Goal: Task Accomplishment & Management: Use online tool/utility

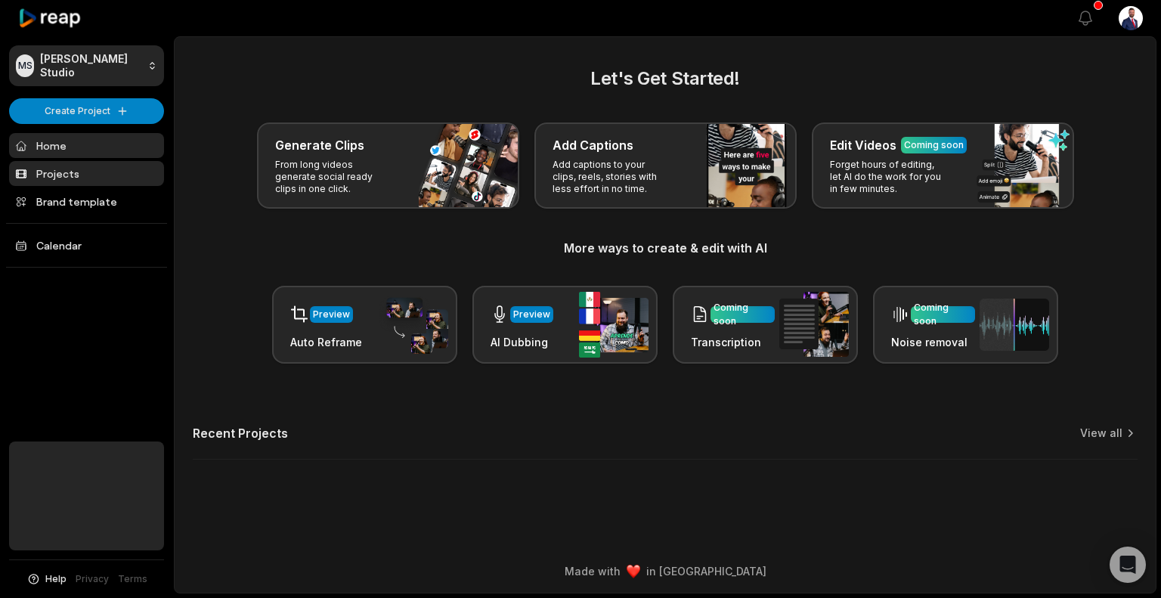
click at [83, 169] on link "Projects" at bounding box center [86, 173] width 155 height 25
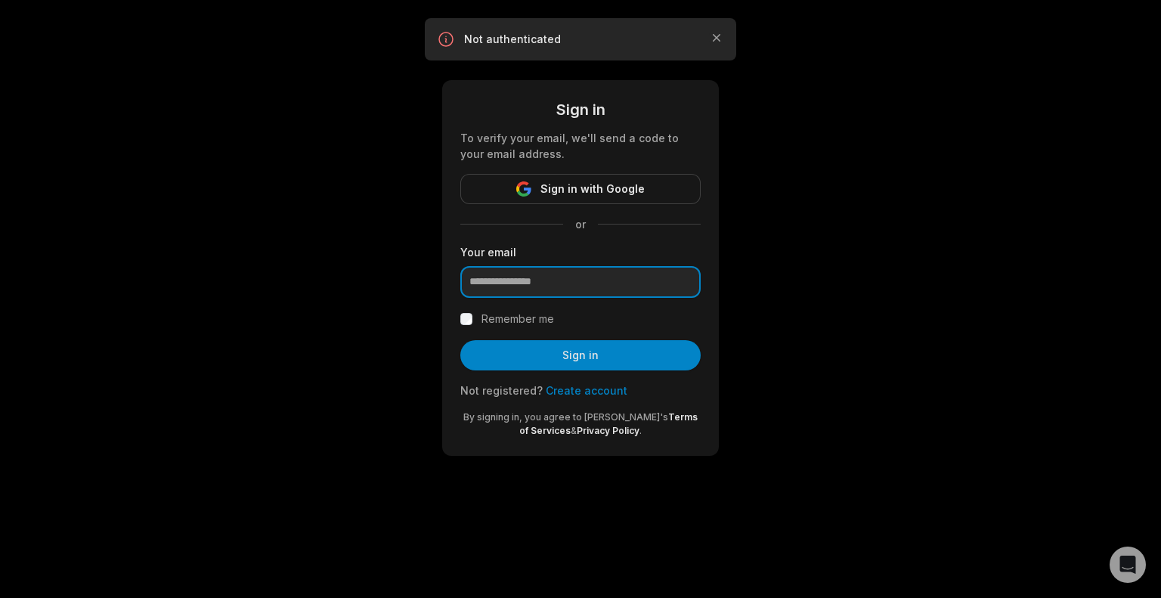
click at [532, 291] on input "email" at bounding box center [581, 282] width 240 height 32
type input "**********"
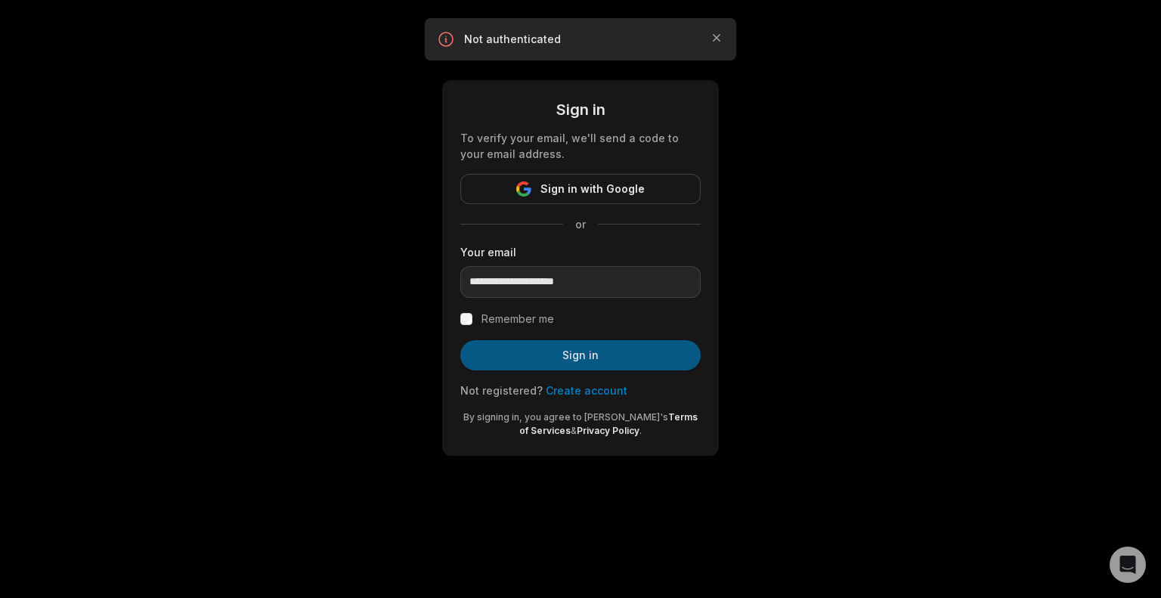
click at [551, 359] on button "Sign in" at bounding box center [581, 355] width 240 height 30
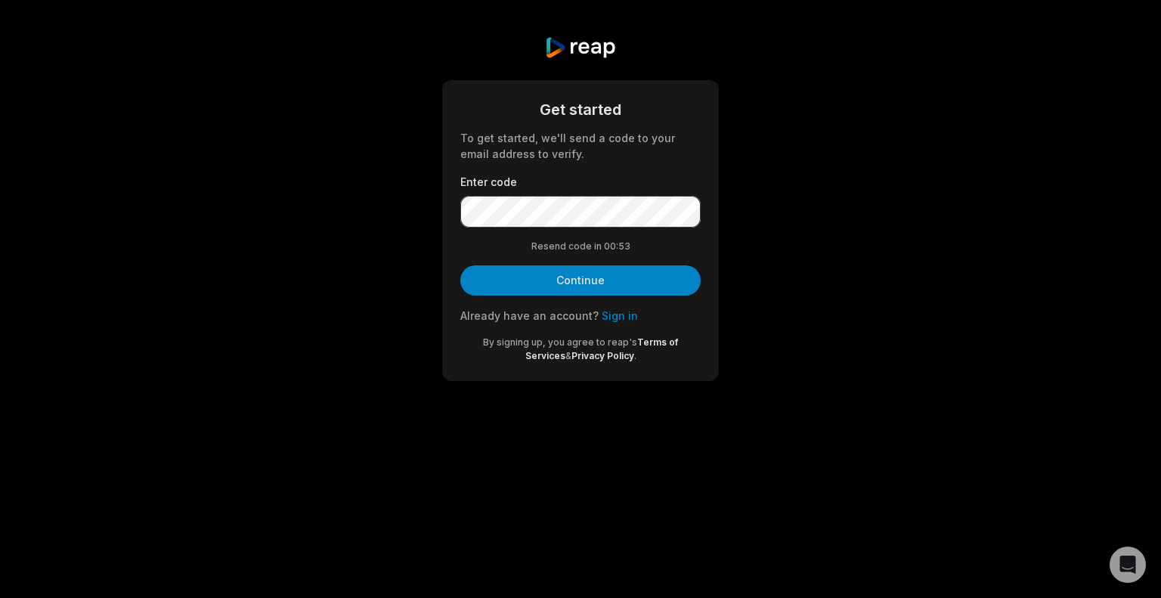
click at [614, 315] on link "Sign in" at bounding box center [620, 315] width 36 height 13
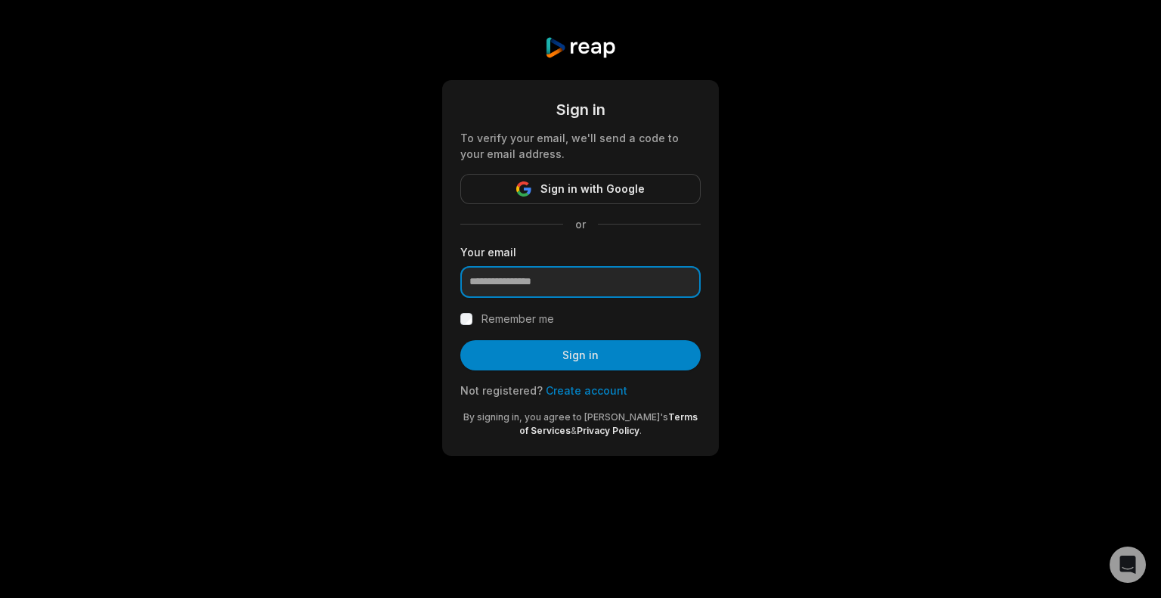
click at [528, 281] on input "email" at bounding box center [581, 282] width 240 height 32
type input "**********"
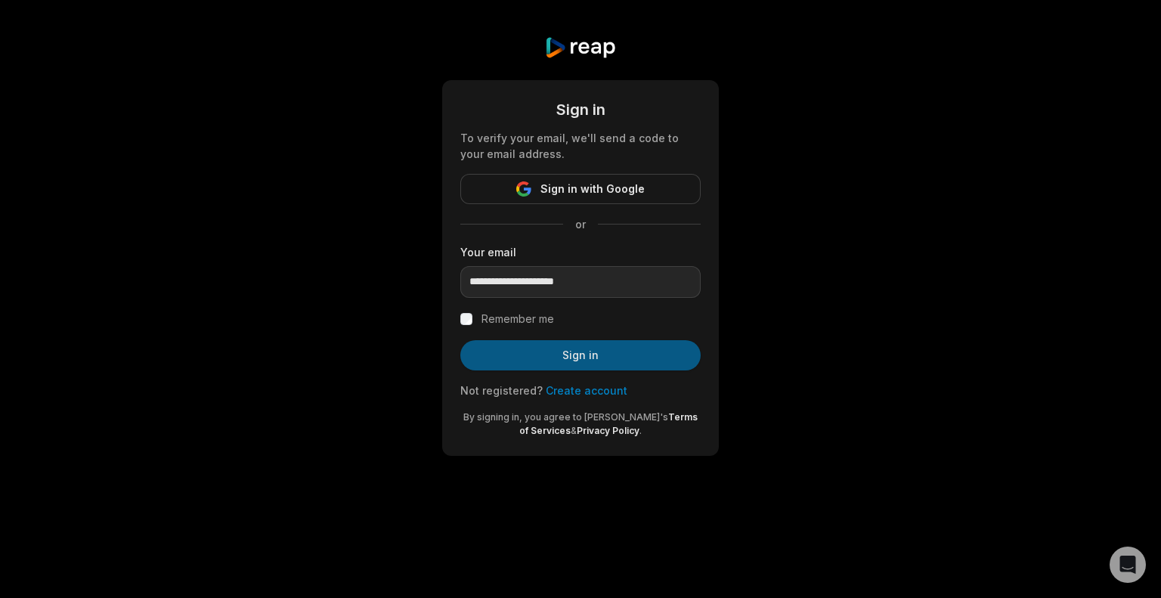
click at [590, 359] on button "Sign in" at bounding box center [581, 355] width 240 height 30
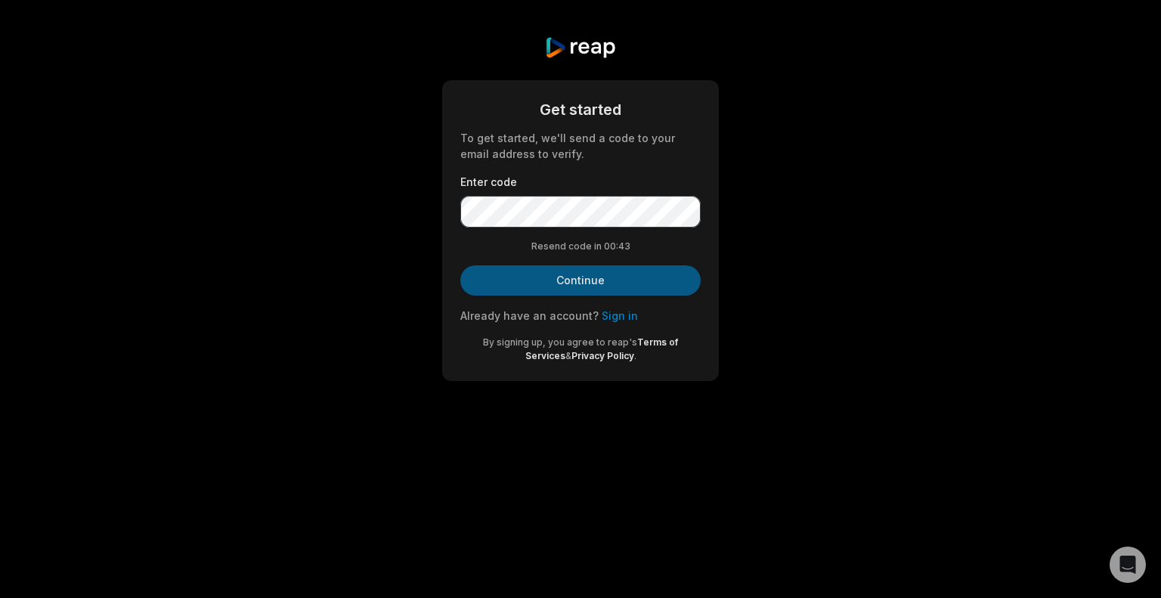
click at [554, 274] on button "Continue" at bounding box center [581, 280] width 240 height 30
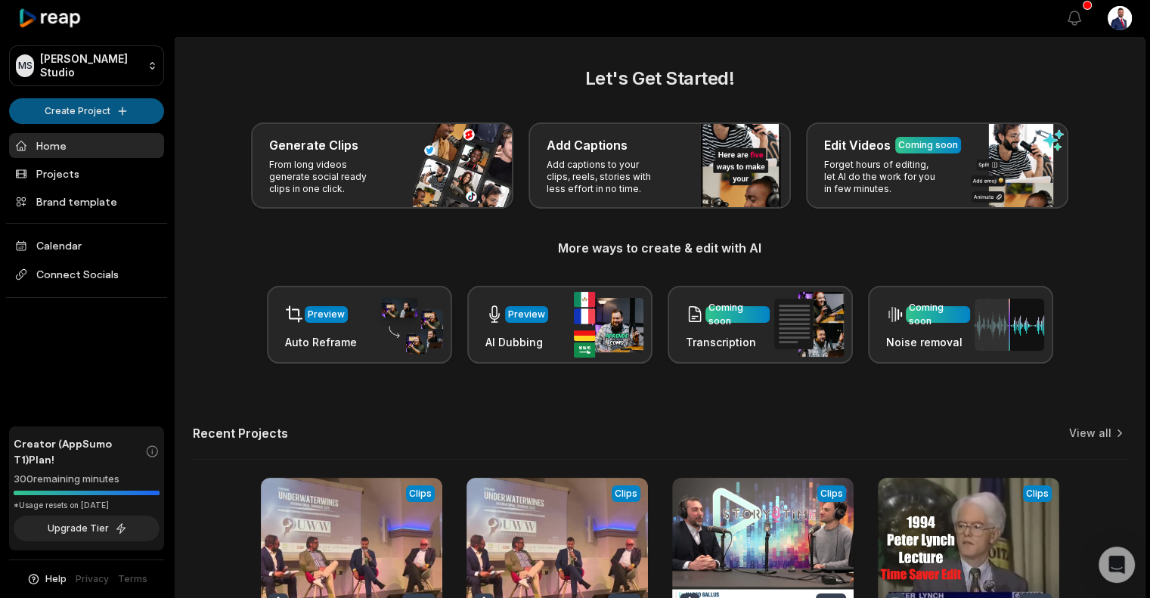
click at [103, 113] on html "MS Mauro's Studio Create Project Home Projects Brand template Calendar Connect …" at bounding box center [575, 299] width 1150 height 598
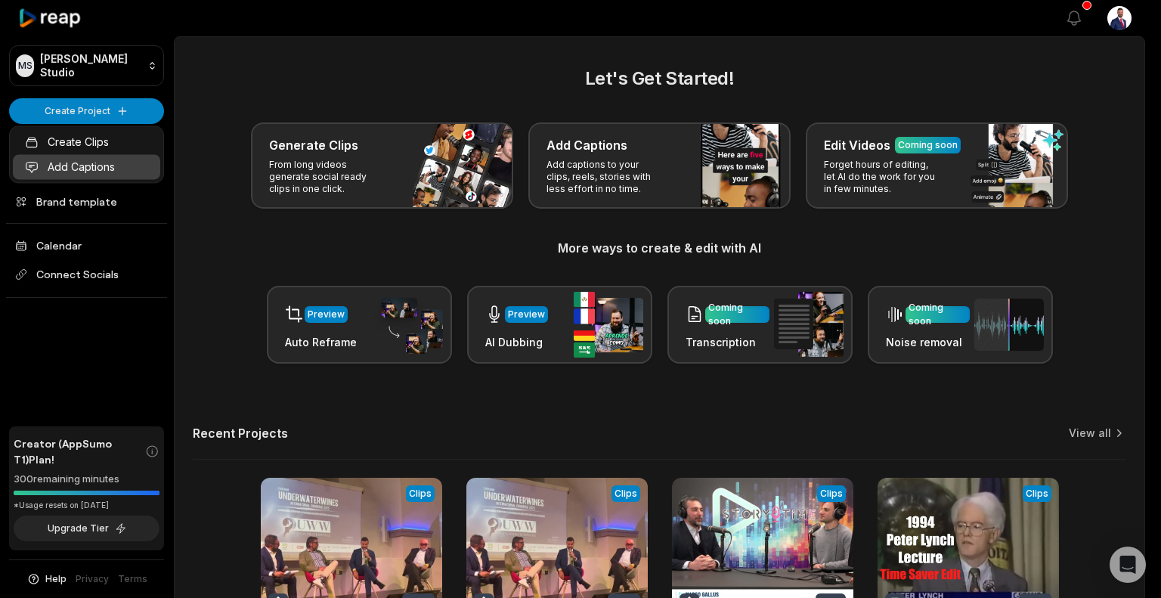
click at [97, 163] on link "Add Captions" at bounding box center [86, 166] width 147 height 25
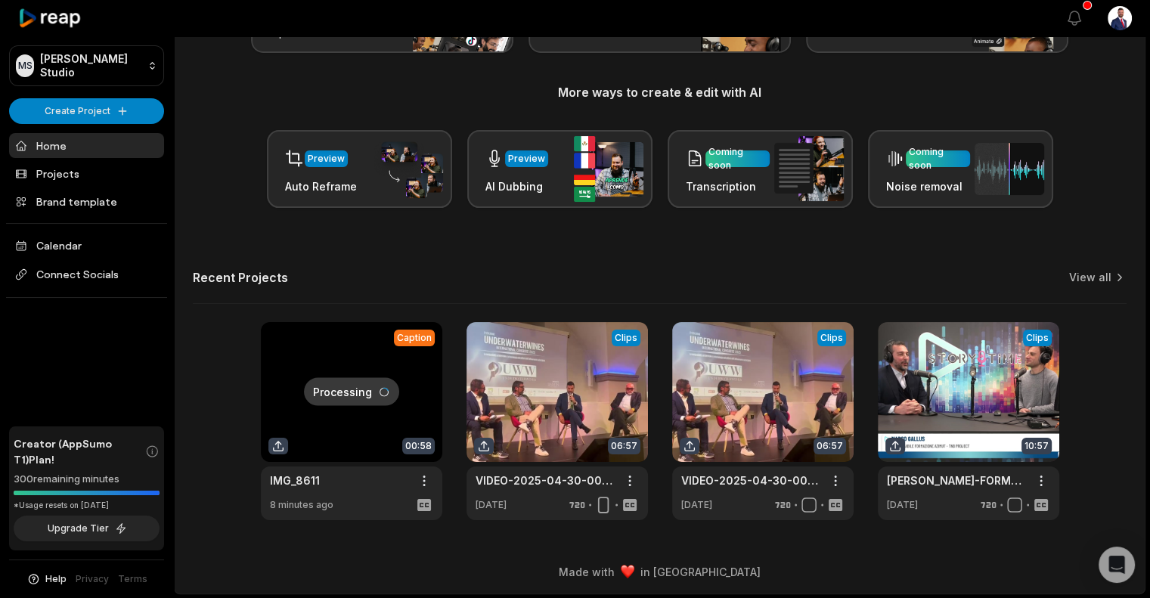
click at [364, 402] on link at bounding box center [351, 421] width 181 height 198
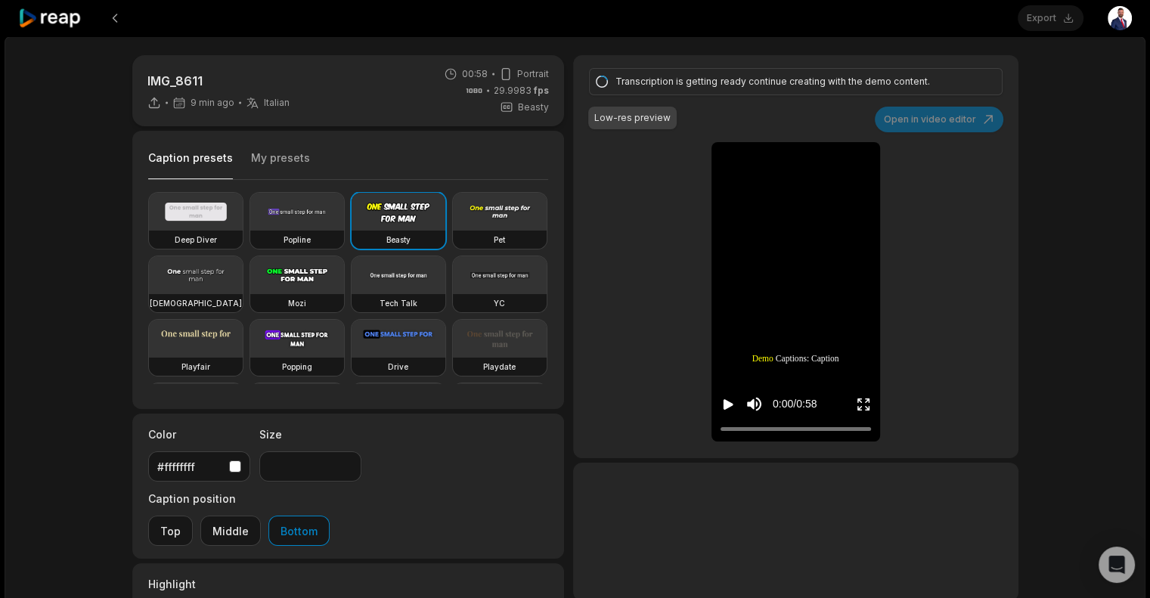
click at [727, 398] on icon "Play video" at bounding box center [728, 404] width 15 height 15
click at [195, 80] on p "IMG_8611" at bounding box center [218, 81] width 142 height 18
click at [206, 81] on p "IMG_8611" at bounding box center [218, 81] width 142 height 18
click at [200, 76] on p "IMG_8611" at bounding box center [218, 81] width 142 height 18
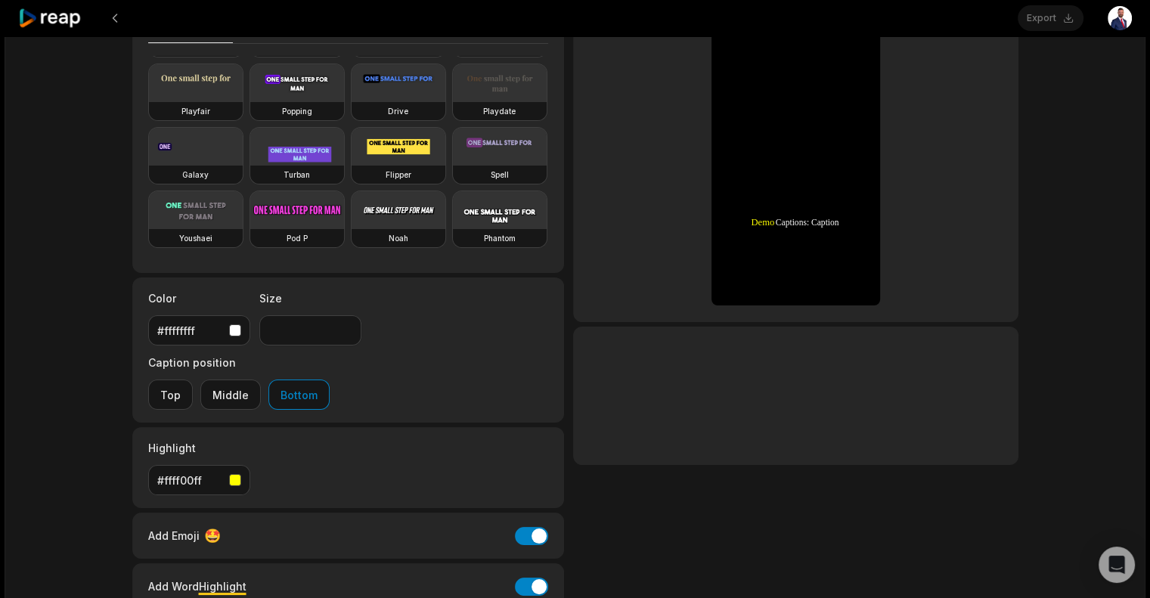
scroll to position [198, 0]
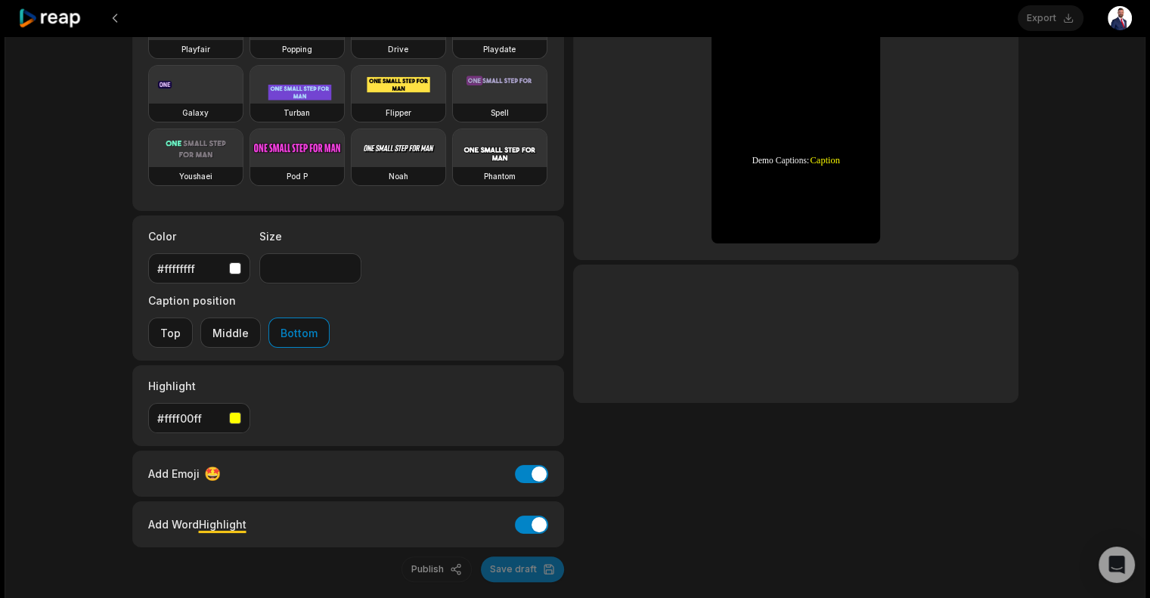
click at [516, 557] on div "Publish Save draft" at bounding box center [348, 570] width 433 height 26
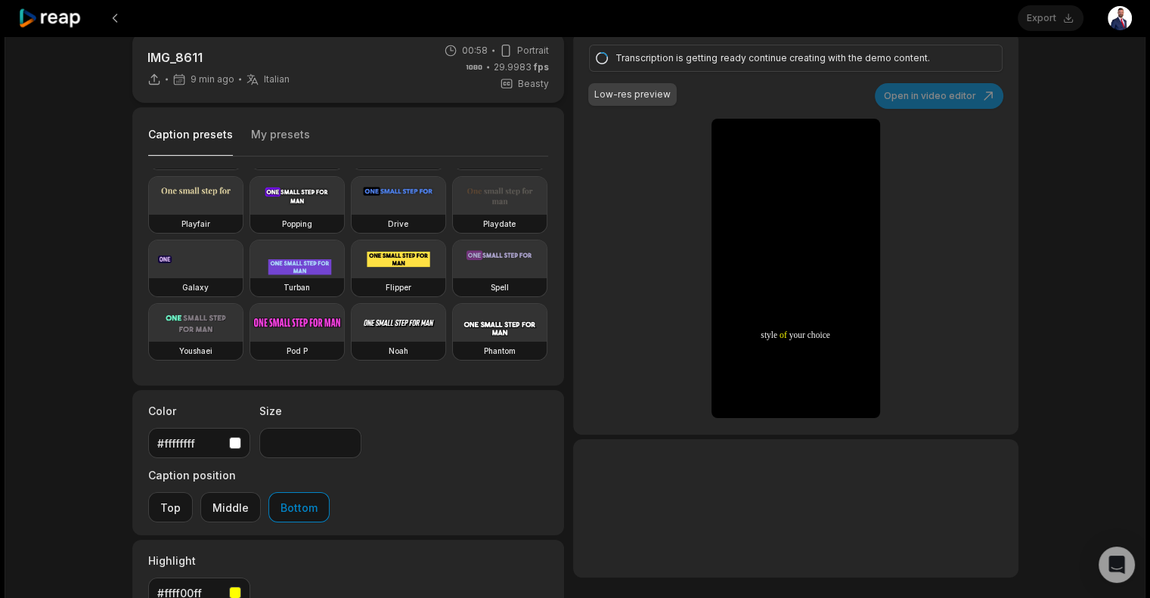
scroll to position [0, 0]
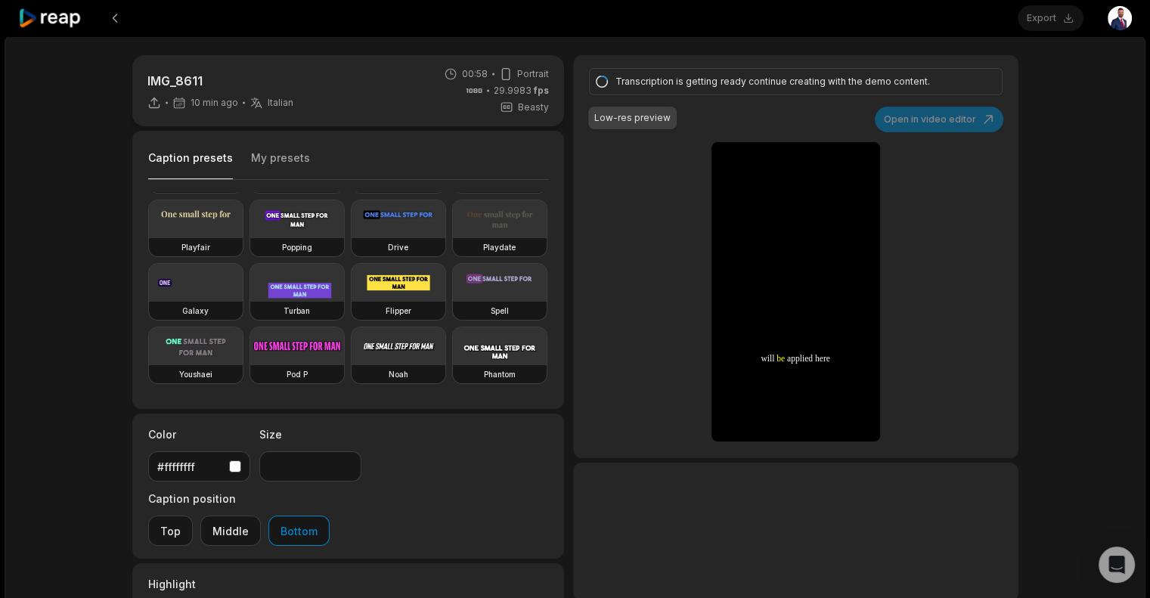
click at [274, 150] on button "My presets" at bounding box center [280, 164] width 59 height 29
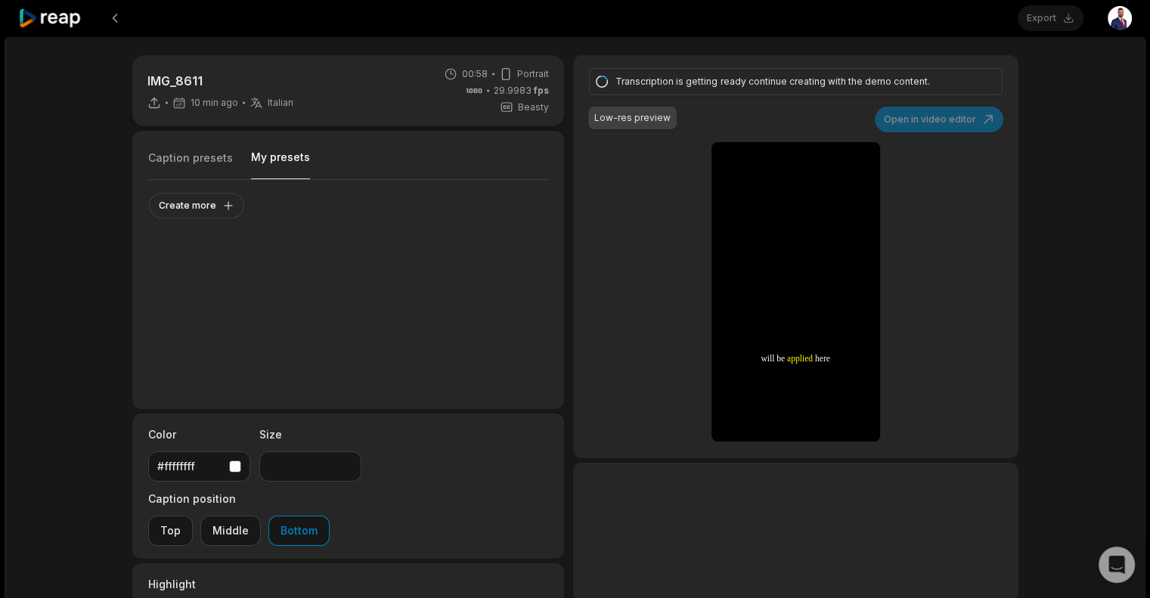
click at [212, 160] on button "Caption presets" at bounding box center [190, 164] width 85 height 29
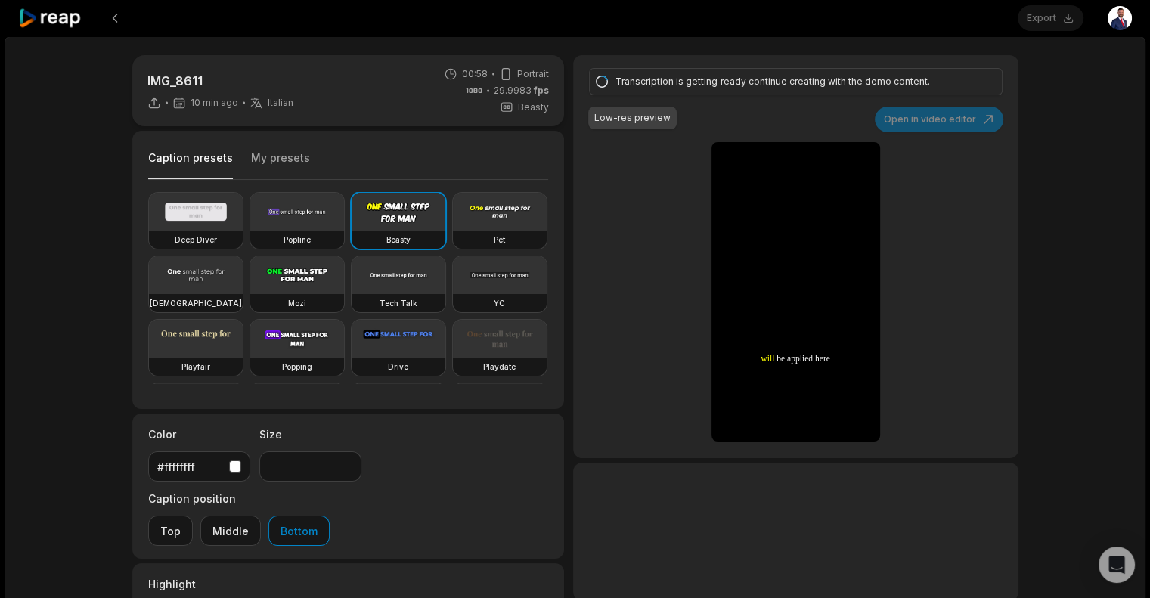
click at [635, 119] on div "Low-res preview" at bounding box center [632, 118] width 76 height 14
click at [194, 79] on p "IMG_8611" at bounding box center [220, 81] width 146 height 18
click at [636, 118] on div "Low-res preview" at bounding box center [632, 118] width 76 height 14
click at [197, 75] on p "IMG_8611" at bounding box center [220, 81] width 146 height 18
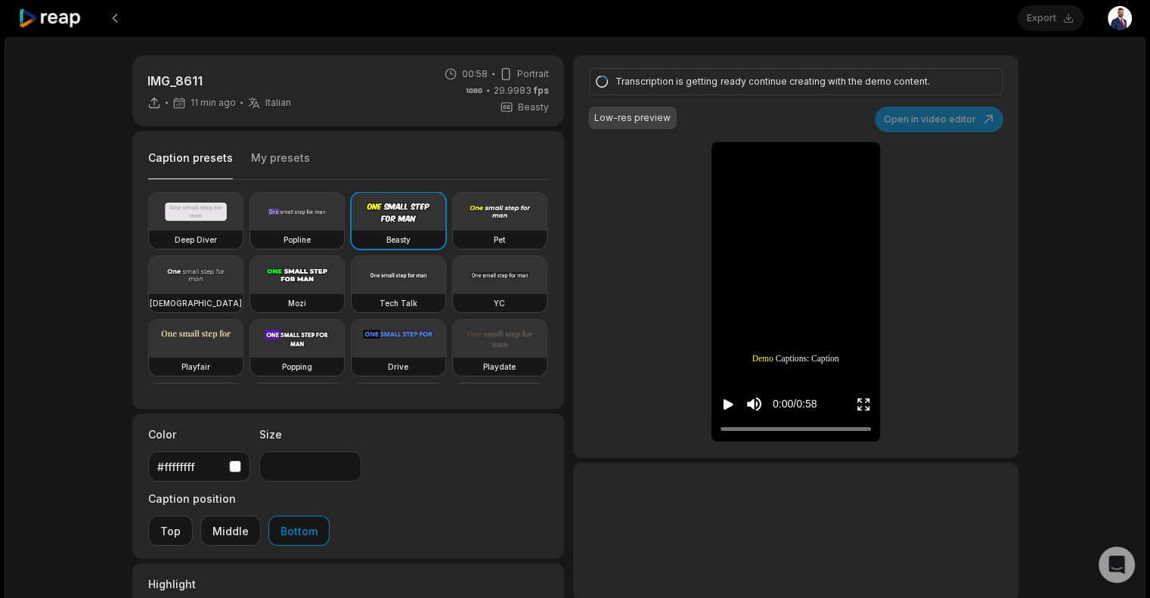
click at [983, 265] on div "Transcription is getting ready continue creating with the demo content. Low-res…" at bounding box center [795, 256] width 445 height 403
click at [112, 17] on button at bounding box center [114, 18] width 27 height 27
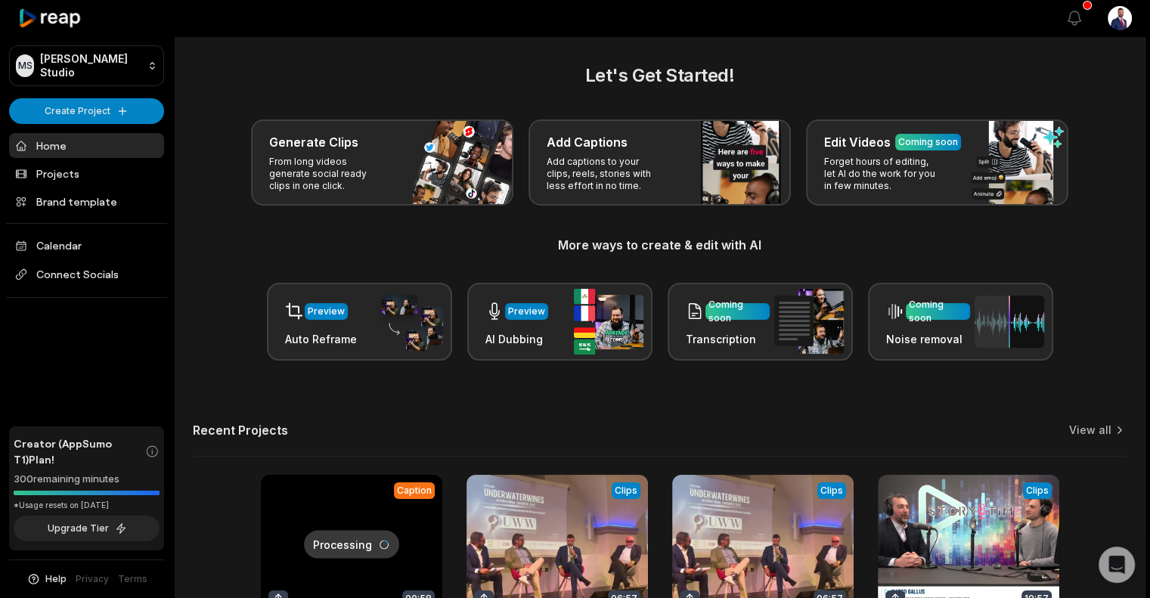
scroll to position [156, 0]
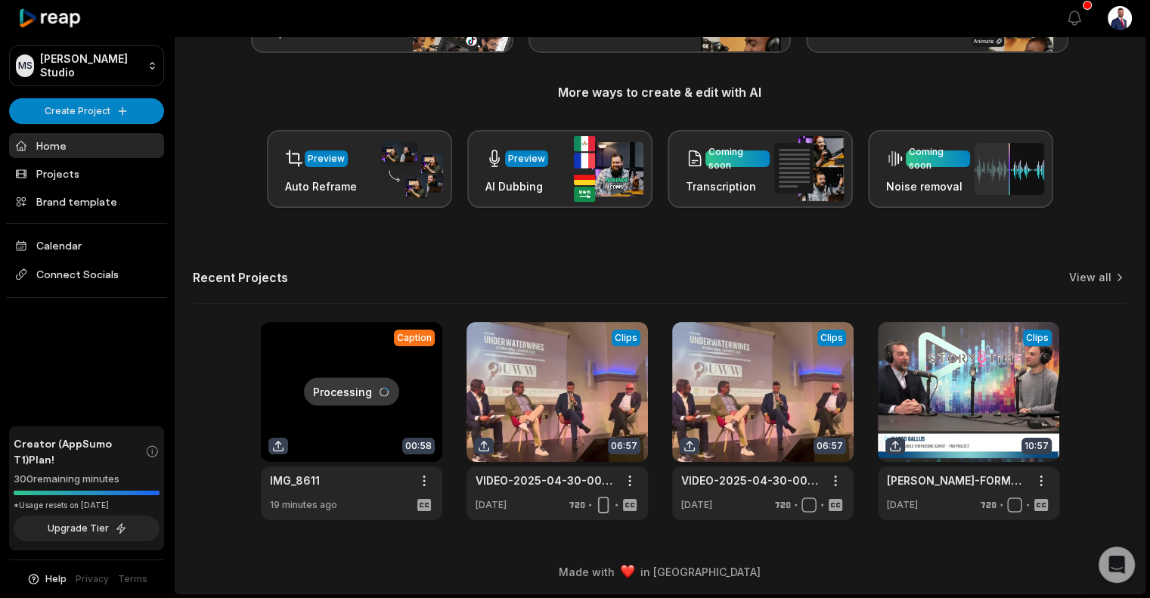
click at [331, 382] on link at bounding box center [351, 421] width 181 height 198
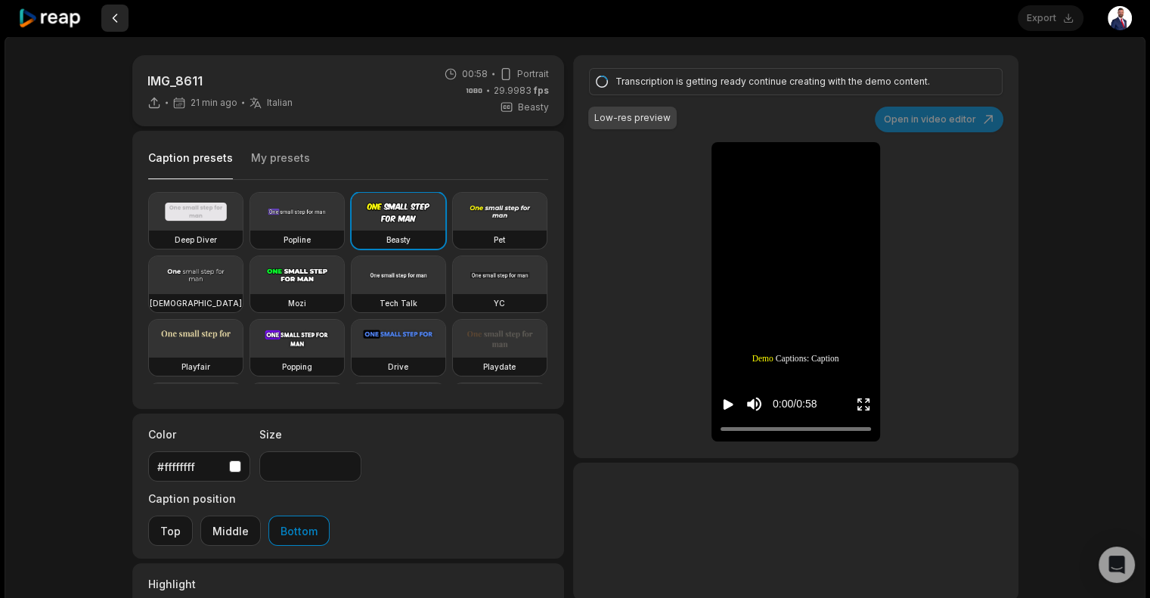
click at [116, 20] on button at bounding box center [114, 18] width 27 height 27
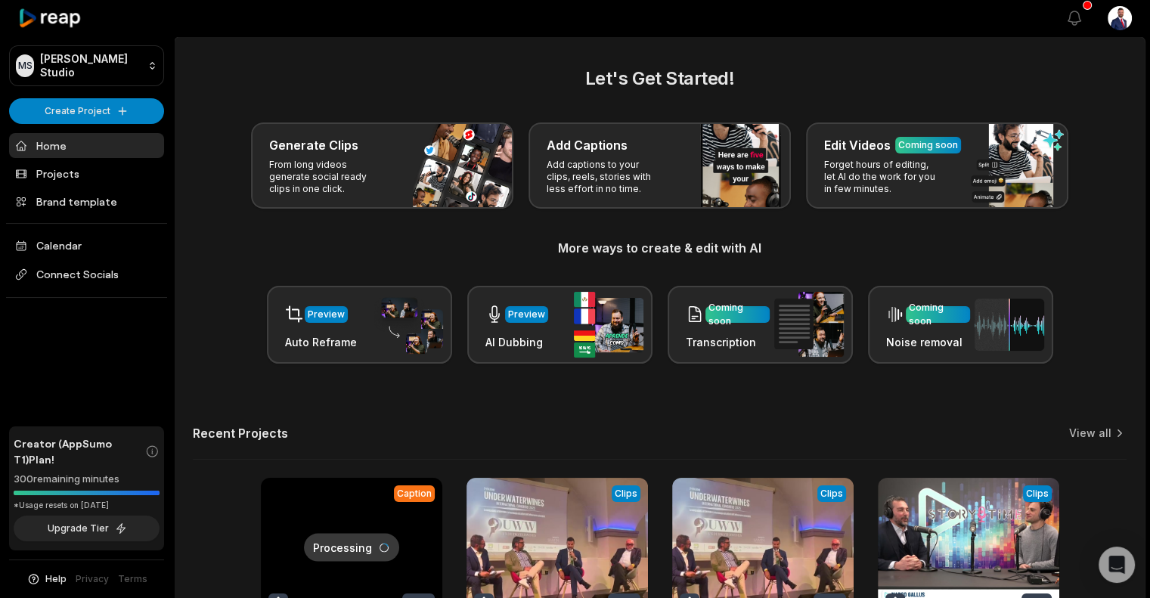
scroll to position [156, 0]
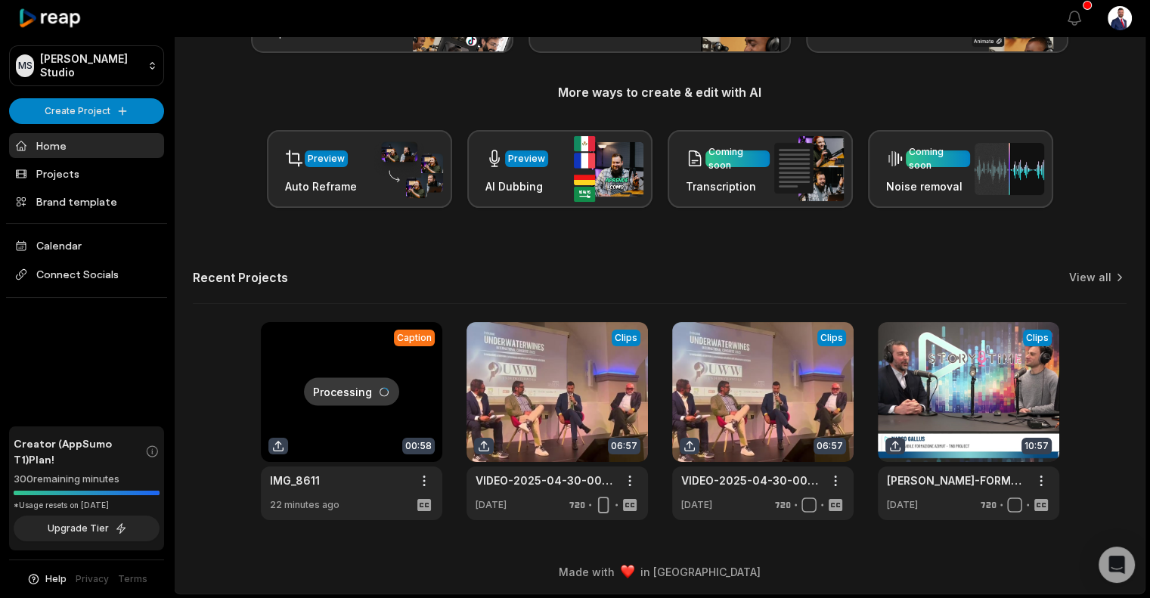
click at [356, 356] on link at bounding box center [351, 421] width 181 height 198
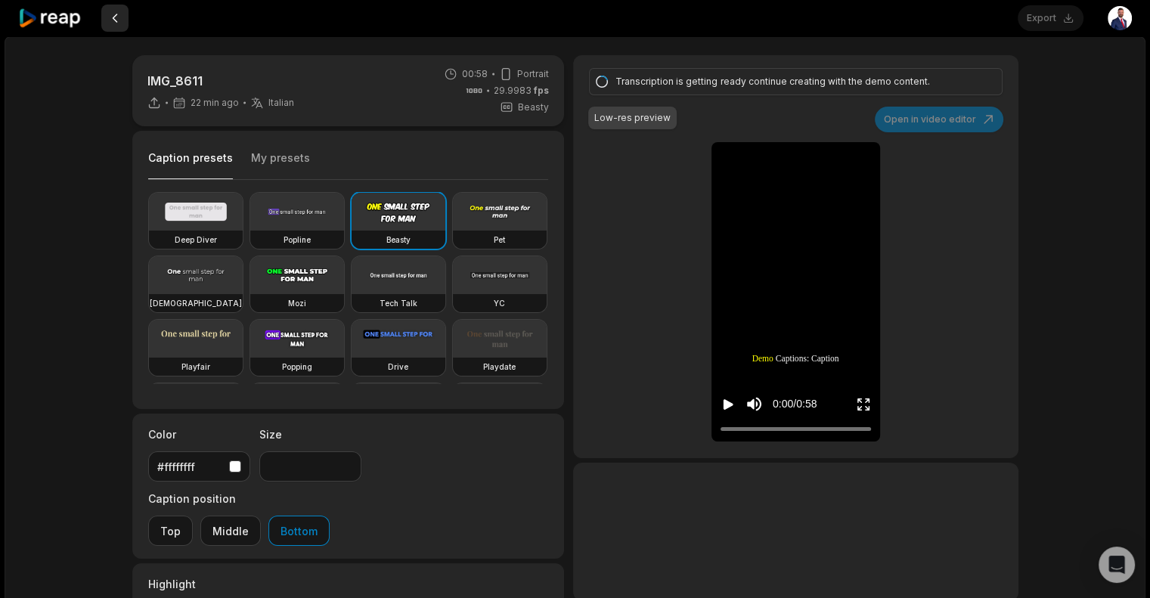
click at [118, 17] on button at bounding box center [114, 18] width 27 height 27
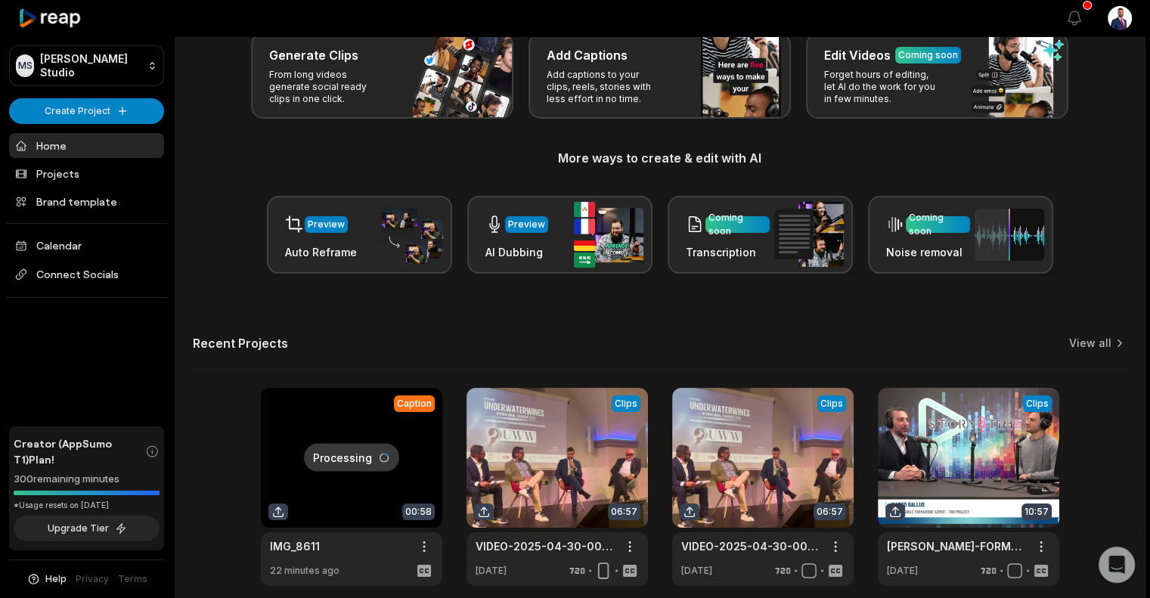
scroll to position [156, 0]
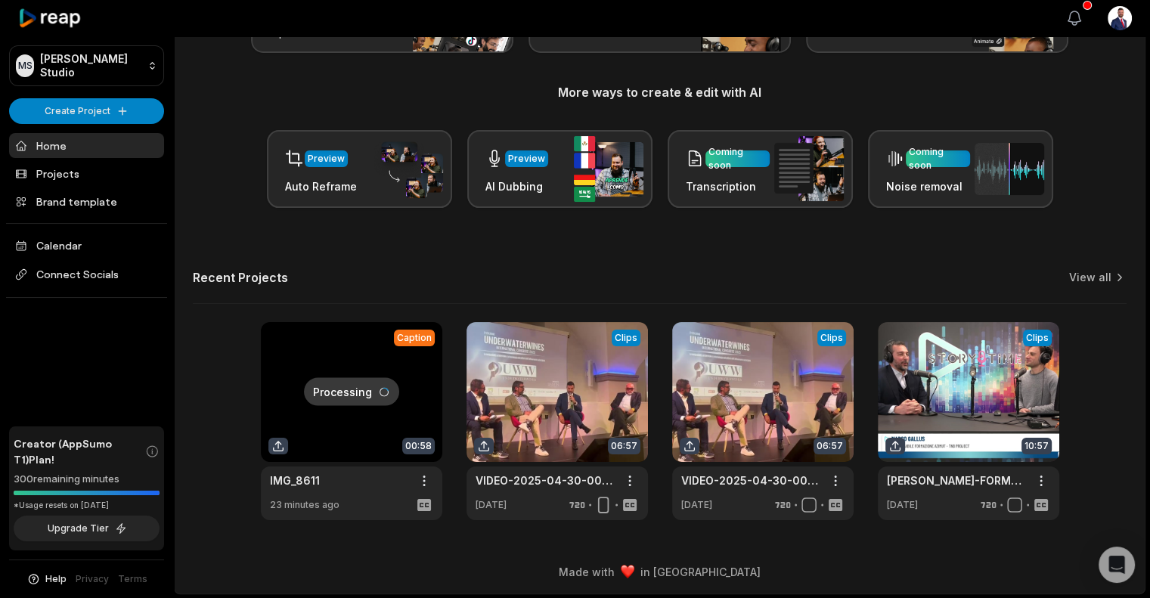
click at [1079, 8] on button "View notifications" at bounding box center [1074, 18] width 33 height 33
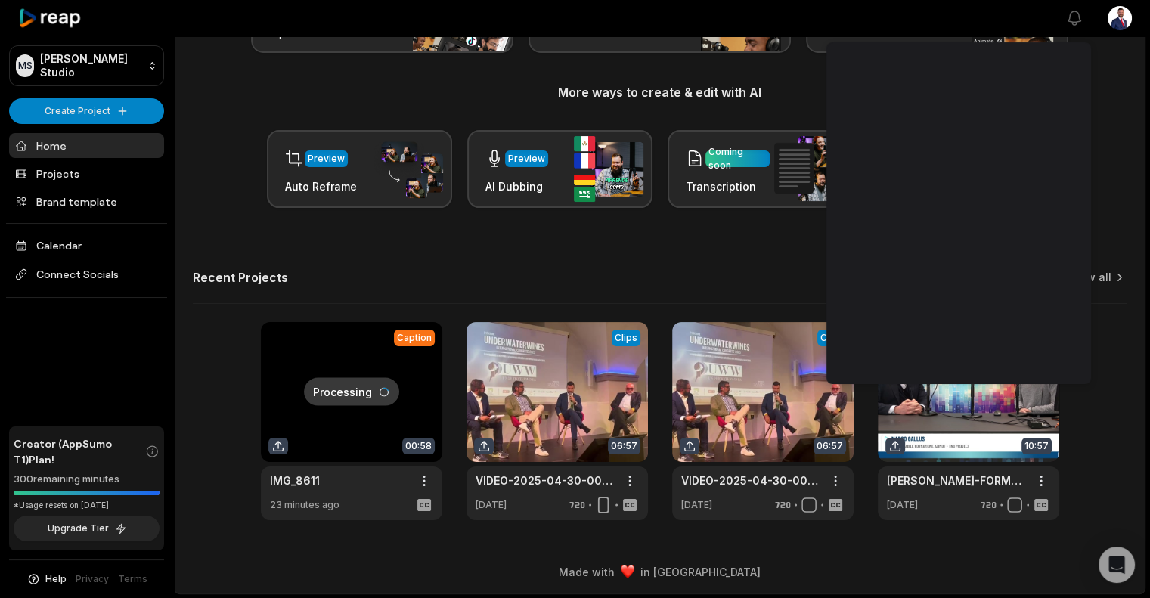
click at [1115, 135] on div "Preview Auto Reframe Preview AI Dubbing Coming soon Transcription Coming soon N…" at bounding box center [660, 169] width 934 height 78
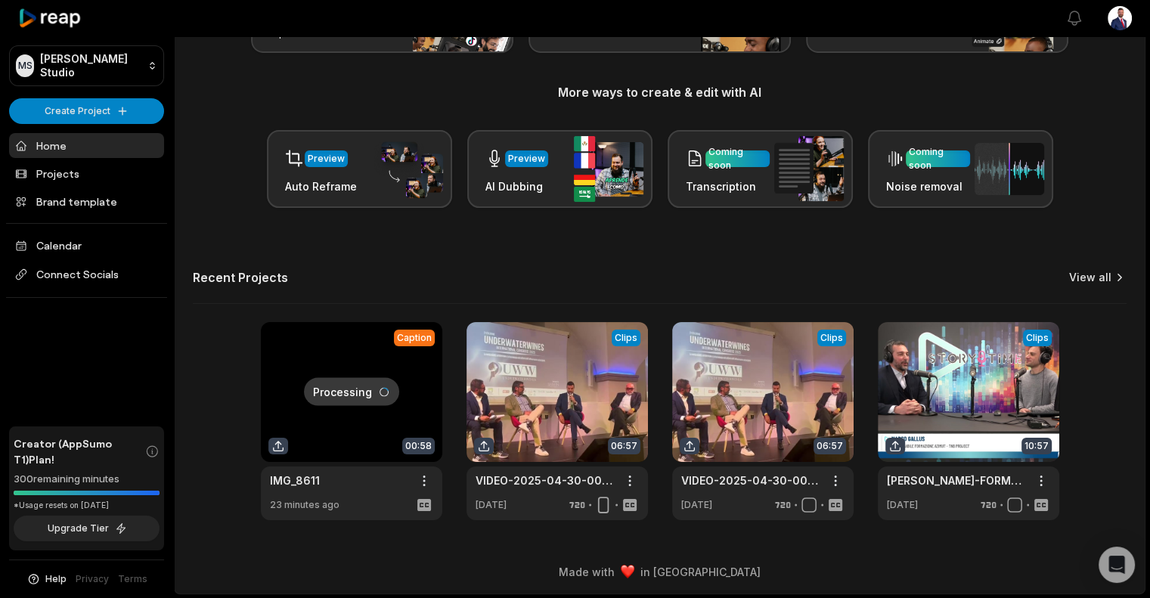
click at [1102, 274] on link "View all" at bounding box center [1090, 277] width 42 height 15
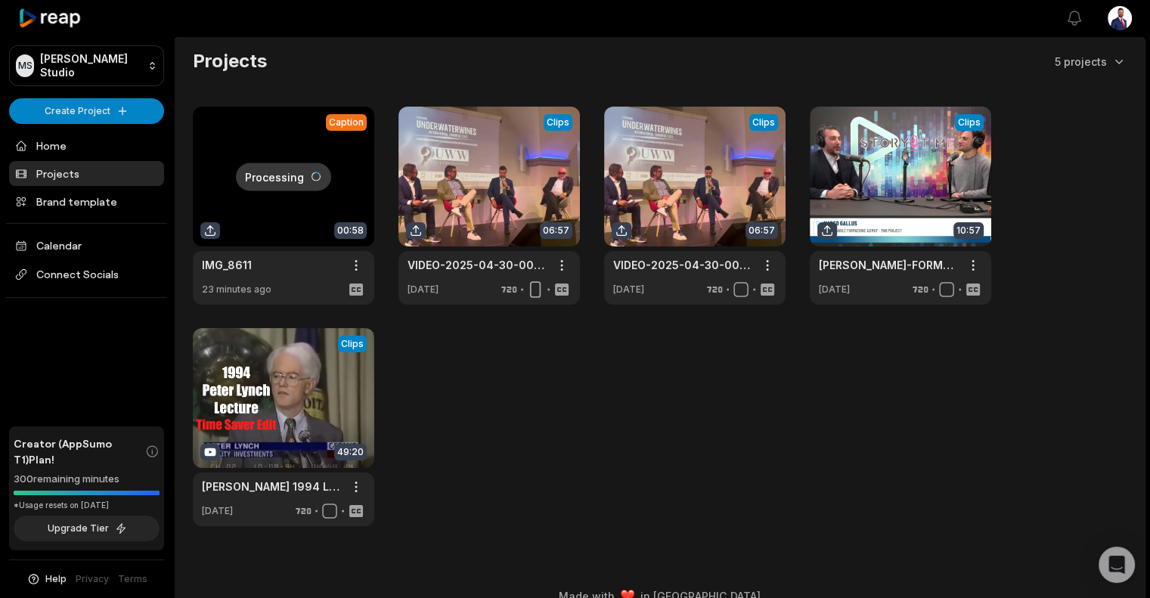
click at [665, 423] on div "Processing Caption 00:58 IMG_8611 Open options 23 minutes ago View Clips Clips …" at bounding box center [660, 317] width 934 height 420
click at [32, 138] on link "Home" at bounding box center [86, 145] width 155 height 25
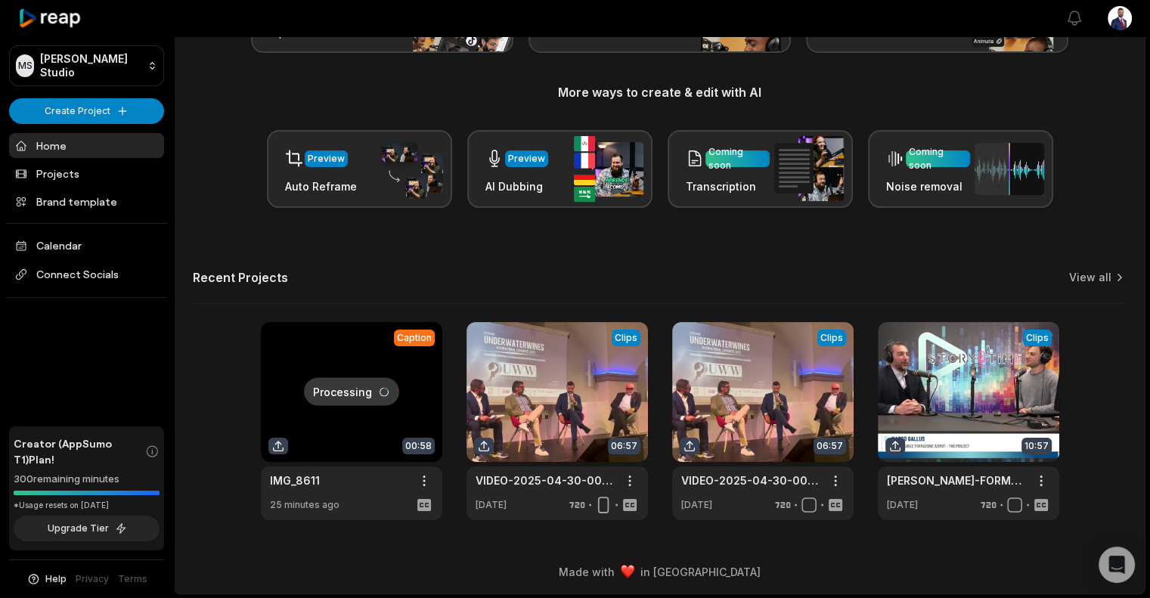
scroll to position [155, 0]
click at [333, 439] on link at bounding box center [351, 422] width 181 height 198
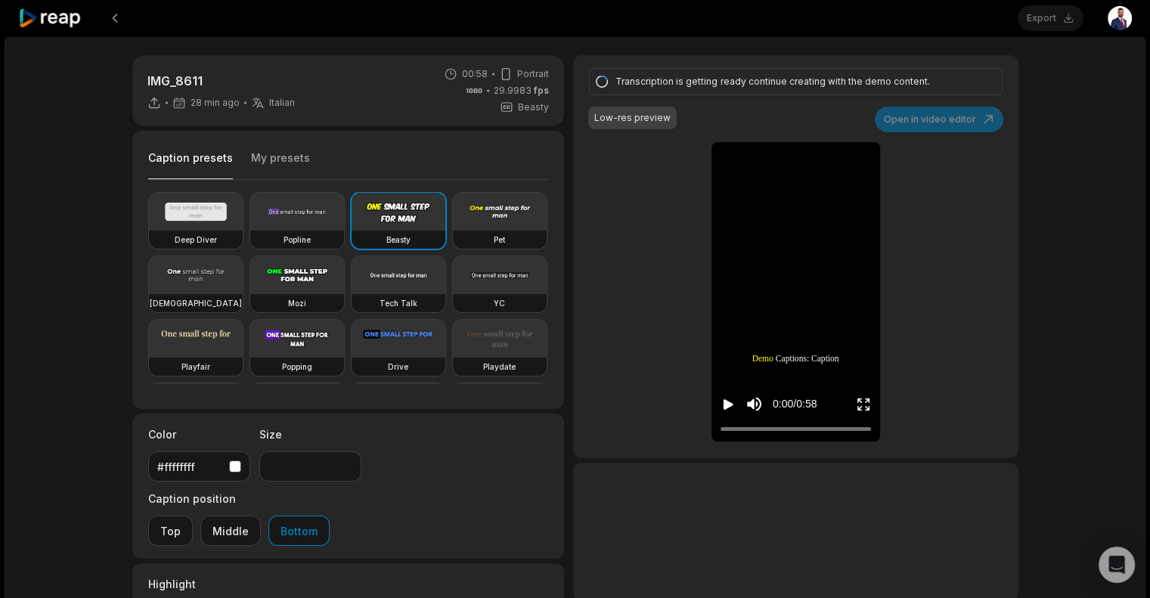
click at [1095, 122] on div "IMG_8611 28 min ago Italian it 00:58 Portrait 29.9983 fps Beasty Caption preset…" at bounding box center [575, 447] width 1141 height 823
click at [109, 18] on button at bounding box center [114, 18] width 27 height 27
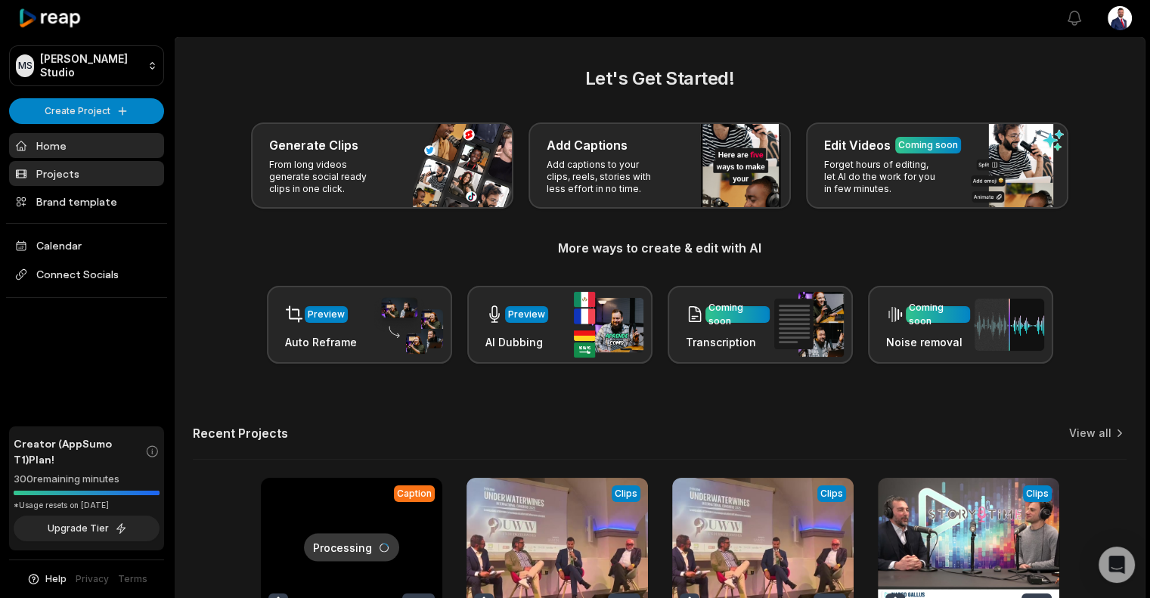
click at [77, 169] on link "Projects" at bounding box center [86, 173] width 155 height 25
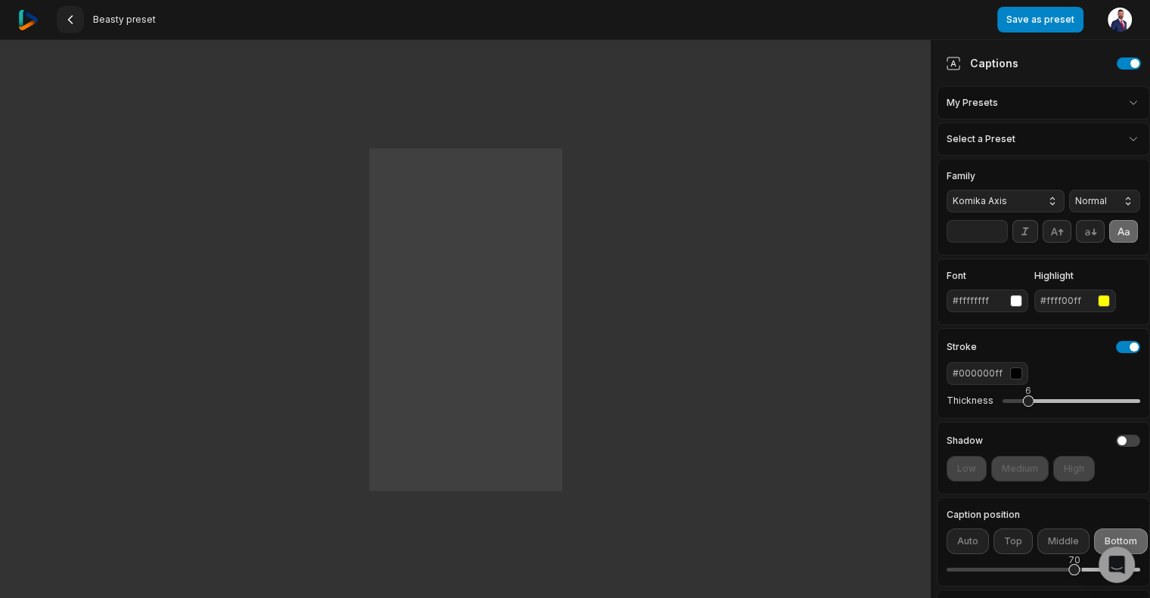
click at [73, 17] on icon at bounding box center [70, 20] width 12 height 12
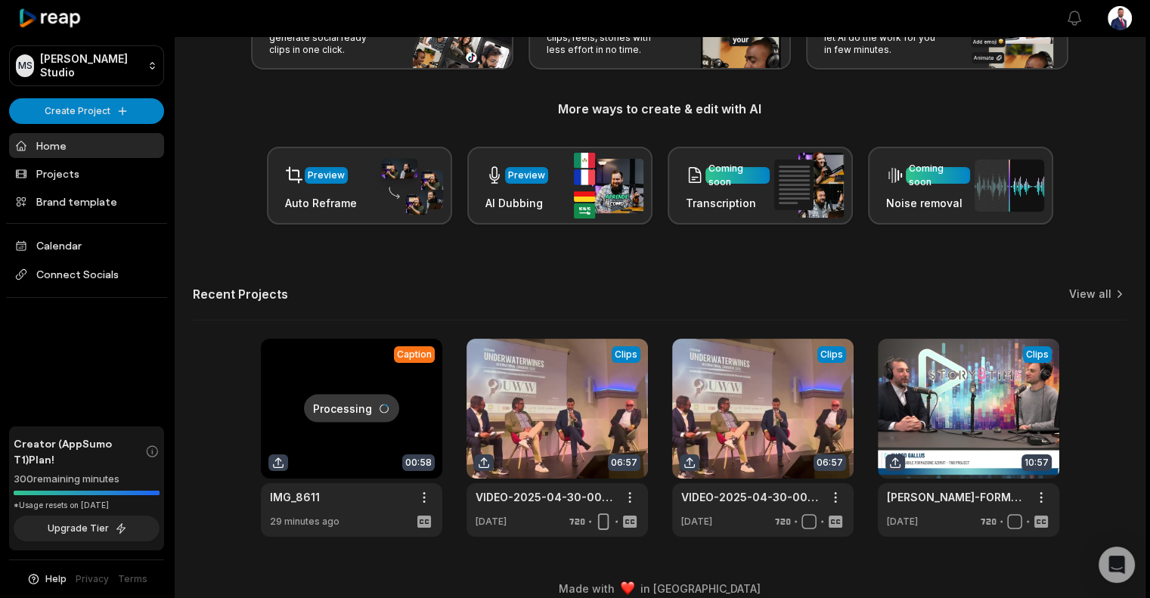
scroll to position [141, 0]
